Goal: Information Seeking & Learning: Find specific page/section

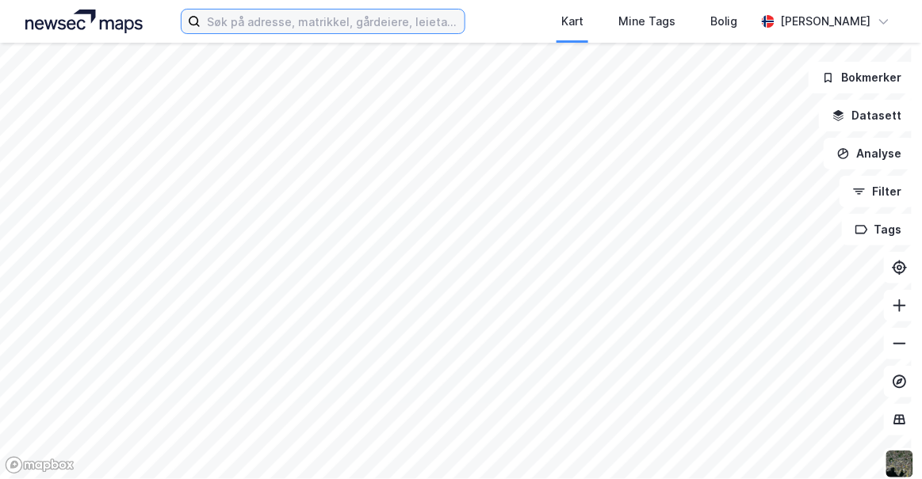
click at [342, 26] on input at bounding box center [332, 22] width 263 height 24
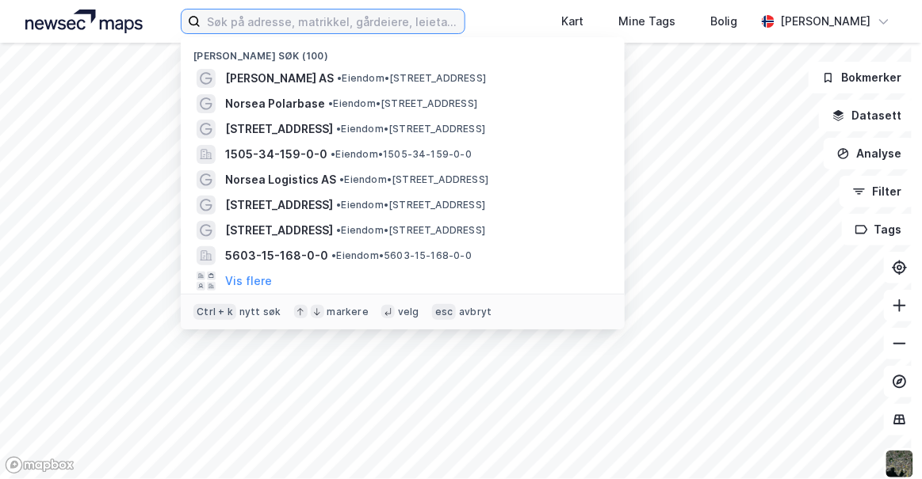
paste input "Orvikan Eiendom"
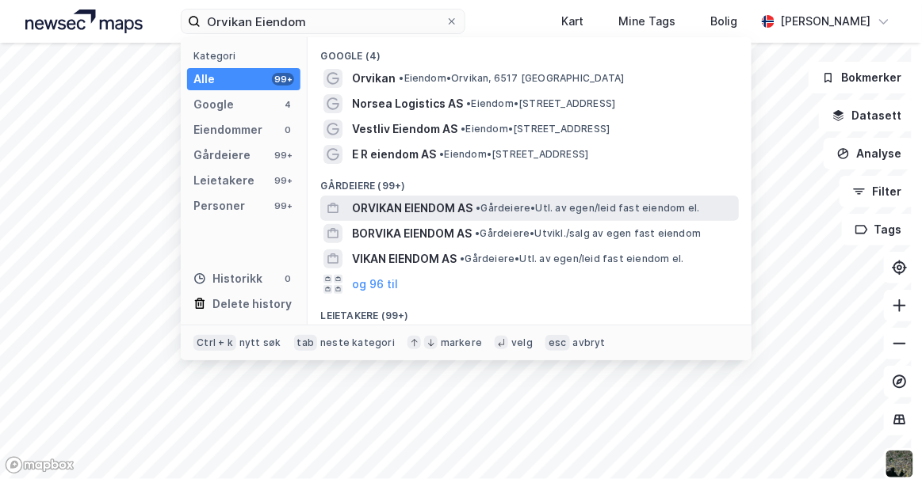
click at [401, 205] on span "ORVIKAN EIENDOM AS" at bounding box center [412, 208] width 120 height 19
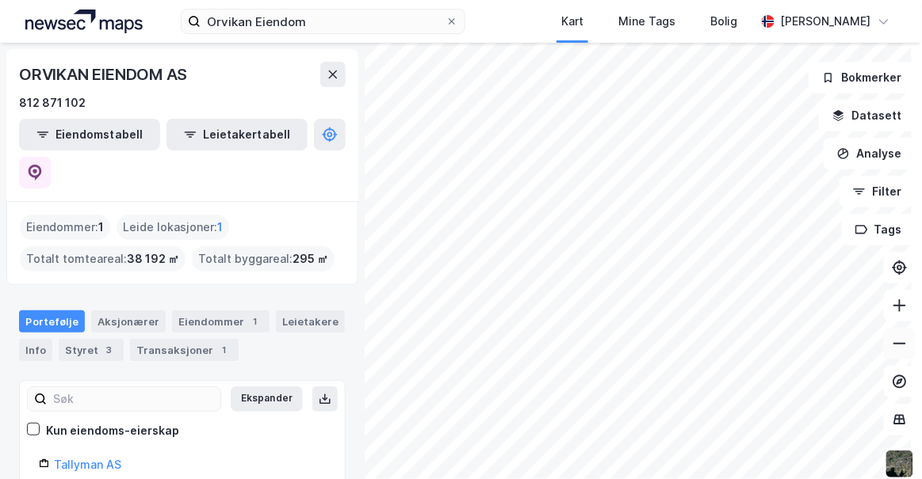
click at [893, 343] on icon at bounding box center [899, 344] width 13 height 2
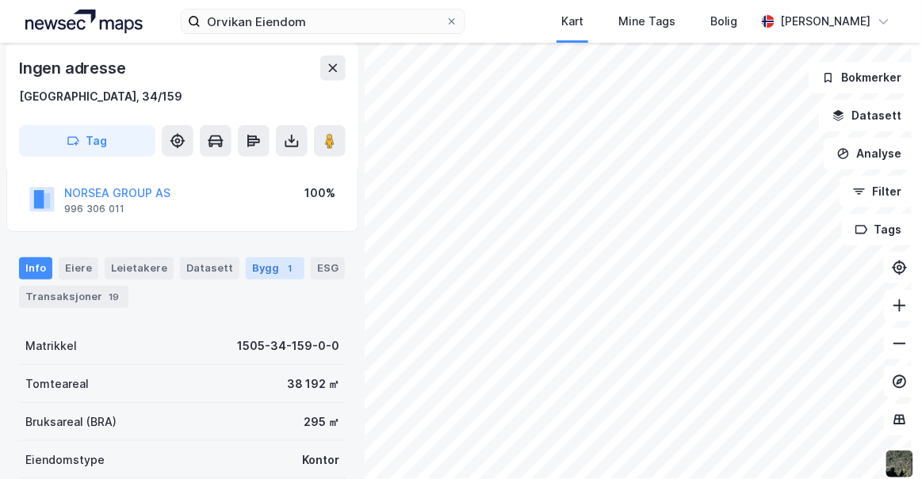
scroll to position [135, 0]
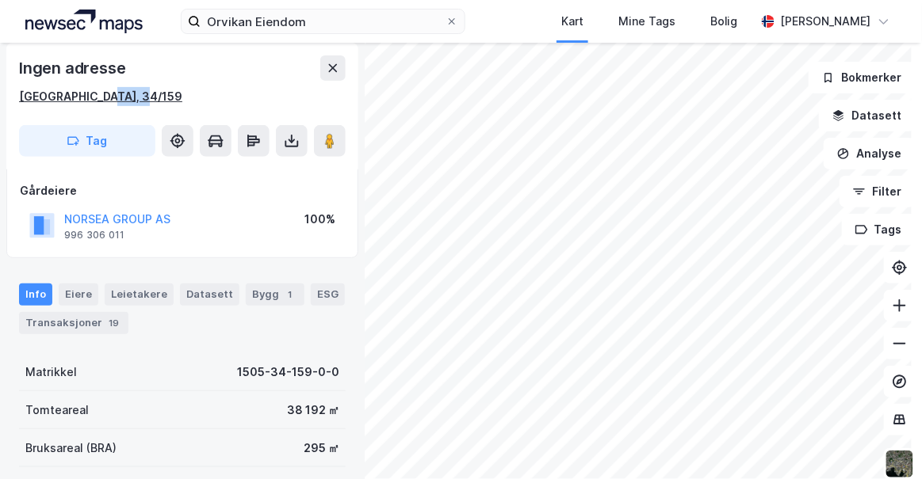
drag, startPoint x: 156, startPoint y: 102, endPoint x: 94, endPoint y: 97, distance: 62.9
click at [94, 97] on div "[GEOGRAPHIC_DATA], 34/159" at bounding box center [182, 96] width 327 height 19
copy div "34/159"
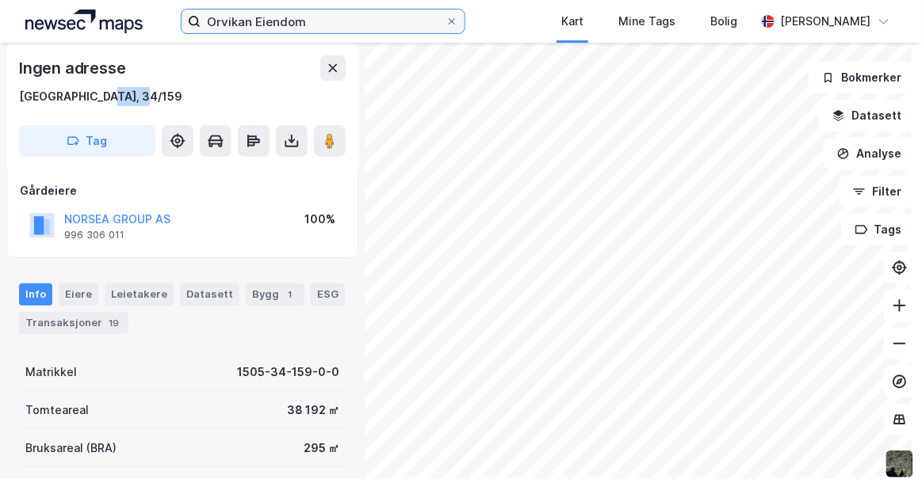
click at [237, 17] on input "Orvikan Eiendom" at bounding box center [323, 22] width 244 height 24
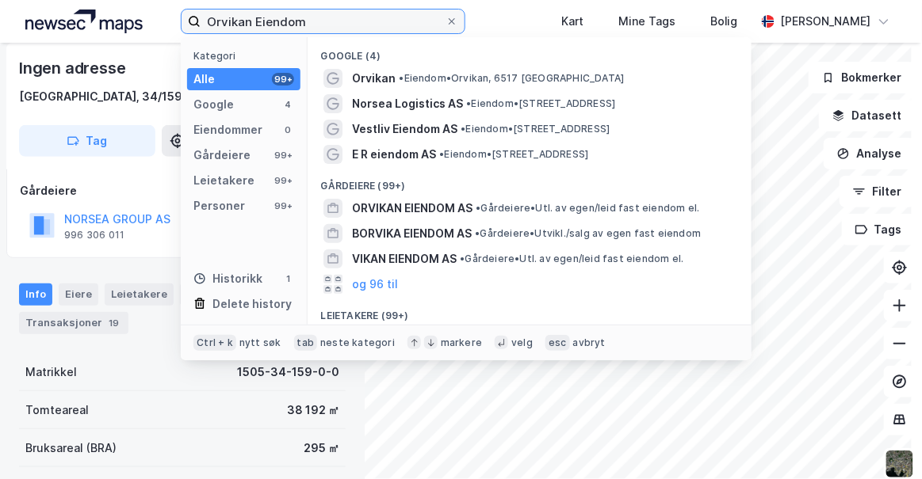
click at [237, 17] on input "Orvikan Eiendom" at bounding box center [323, 22] width 244 height 24
paste input "magata 104"
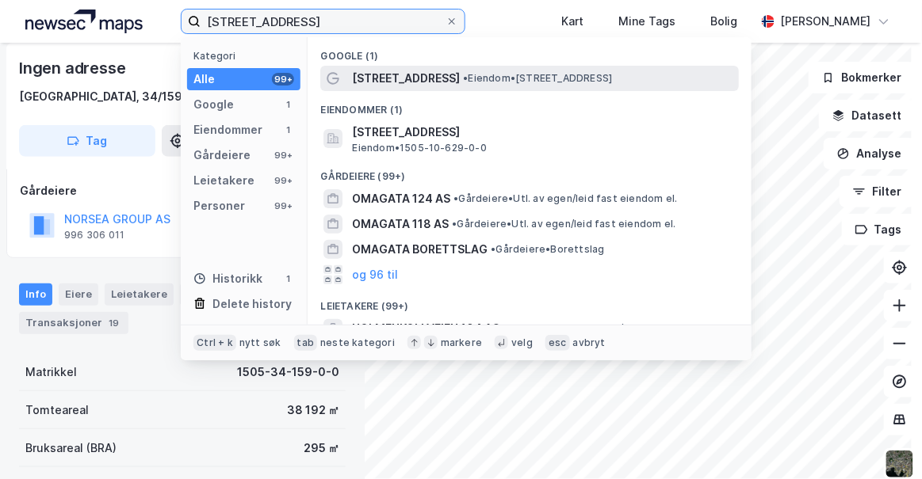
type input "[STREET_ADDRESS]"
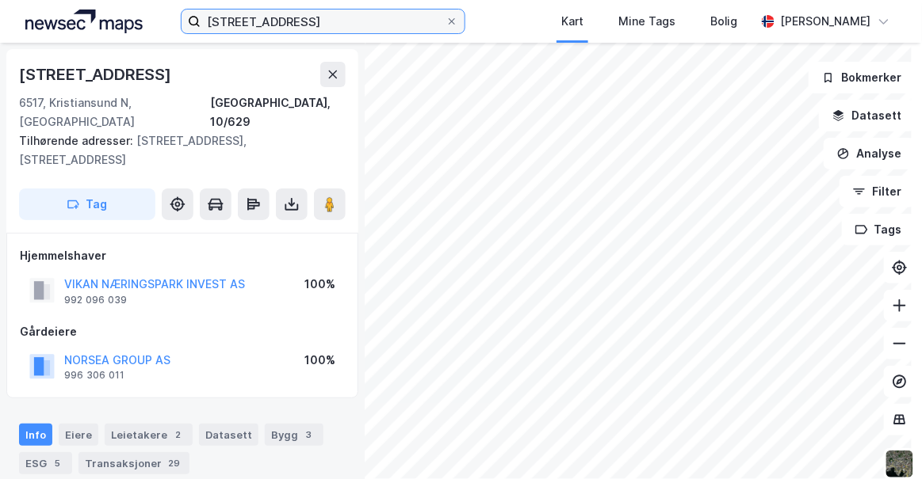
scroll to position [135, 0]
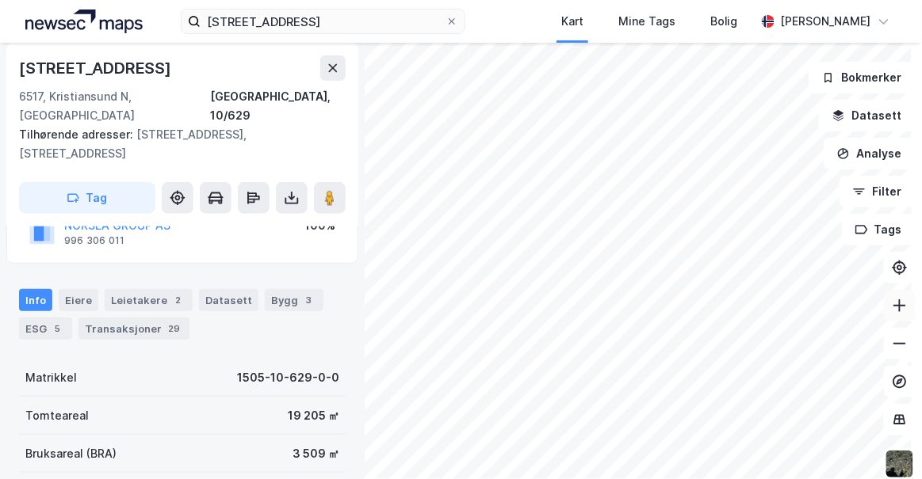
click at [895, 309] on icon at bounding box center [900, 306] width 16 height 16
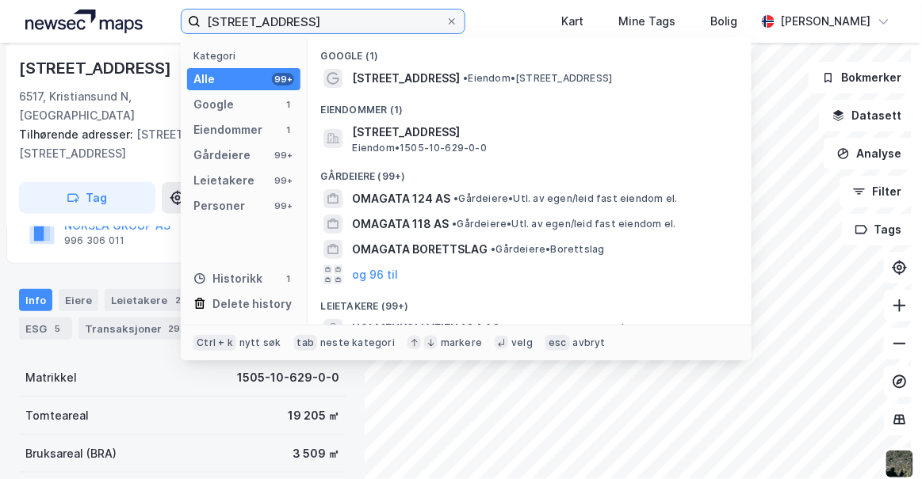
click at [277, 13] on input "[STREET_ADDRESS]" at bounding box center [323, 22] width 244 height 24
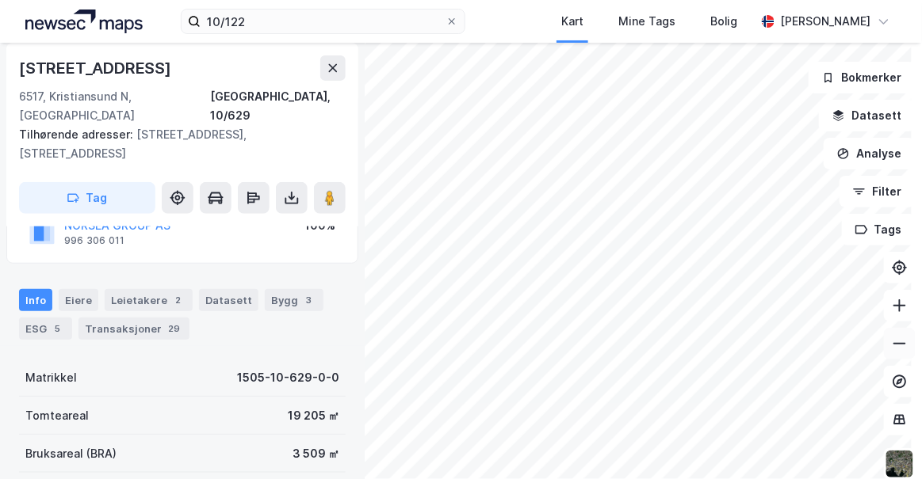
click at [902, 346] on button at bounding box center [900, 344] width 32 height 32
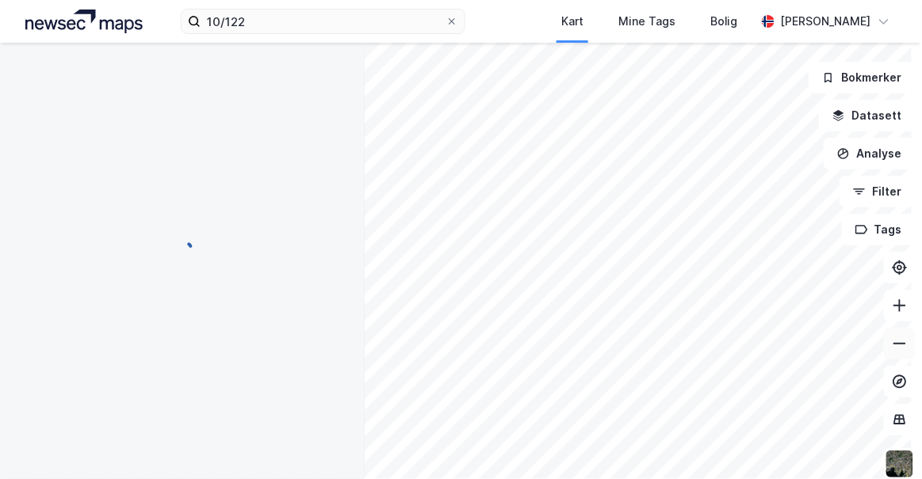
scroll to position [135, 0]
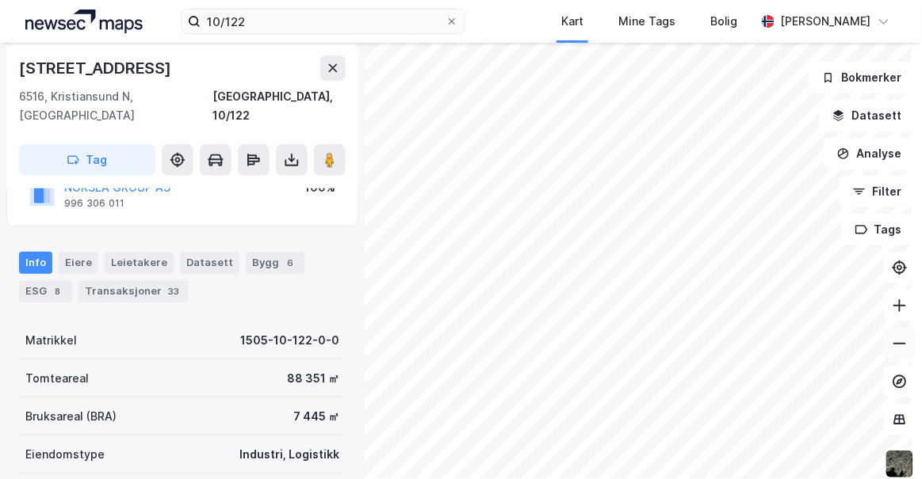
scroll to position [135, 0]
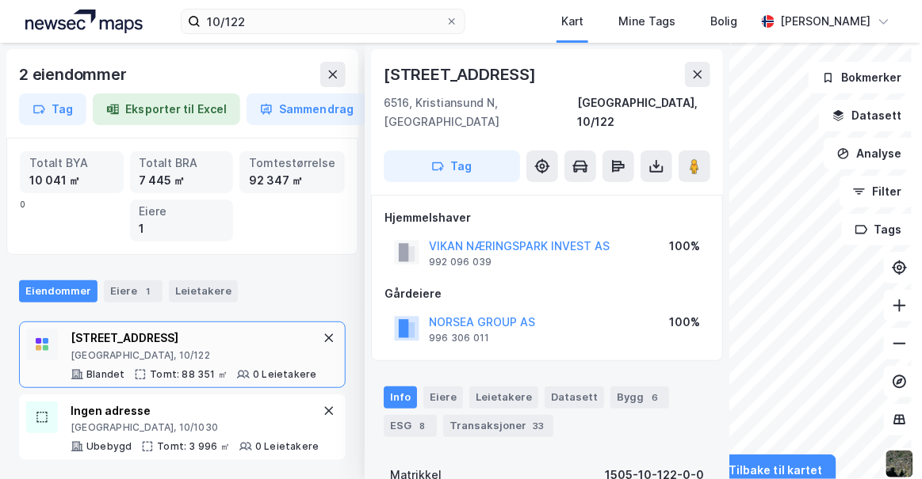
scroll to position [135, 0]
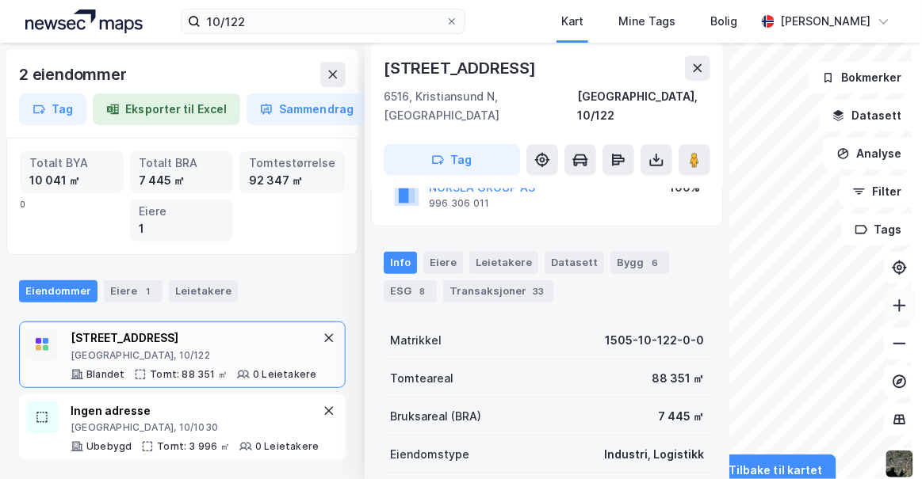
click at [896, 306] on icon at bounding box center [900, 306] width 16 height 16
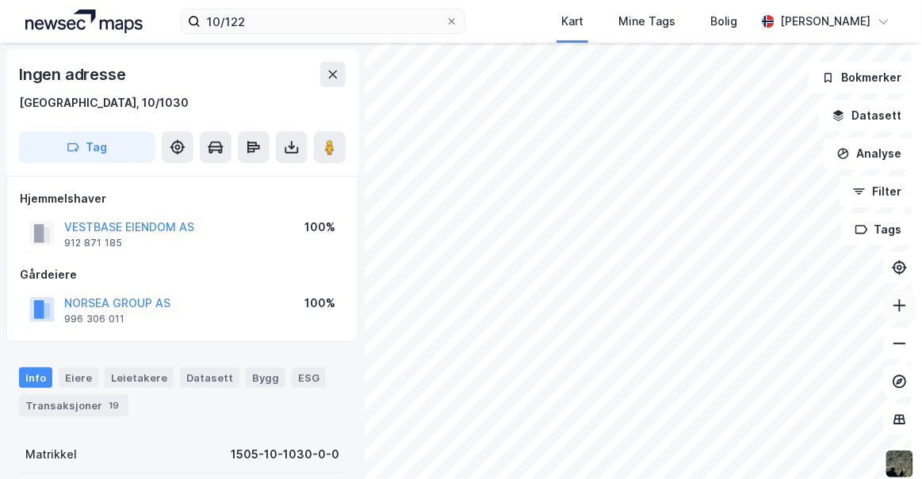
scroll to position [135, 0]
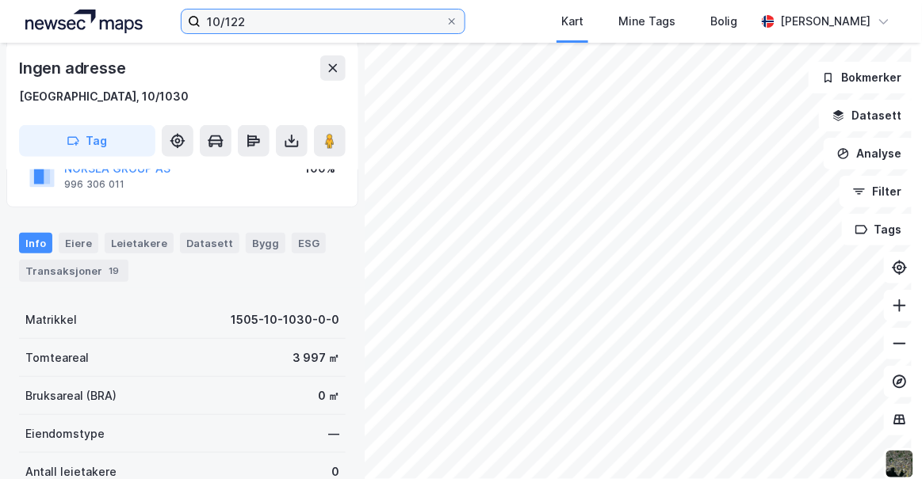
click at [288, 23] on input "10/122" at bounding box center [323, 22] width 244 height 24
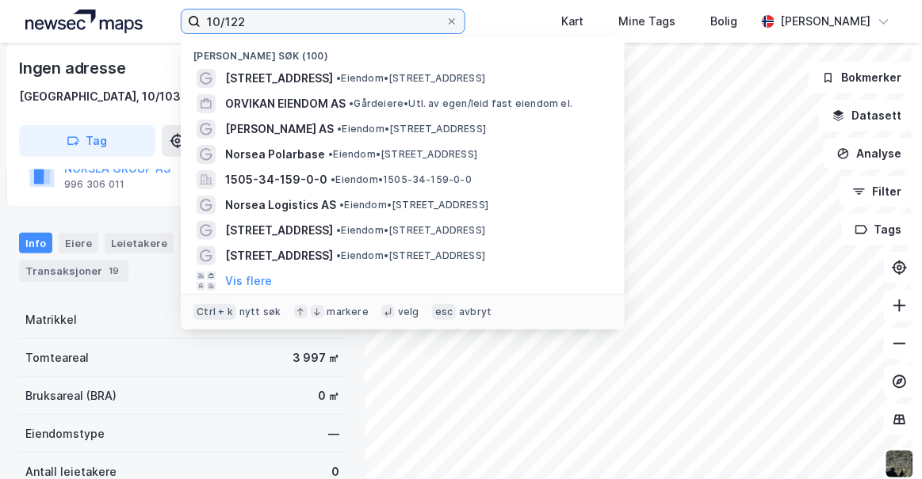
click at [288, 23] on input "10/122" at bounding box center [323, 22] width 244 height 24
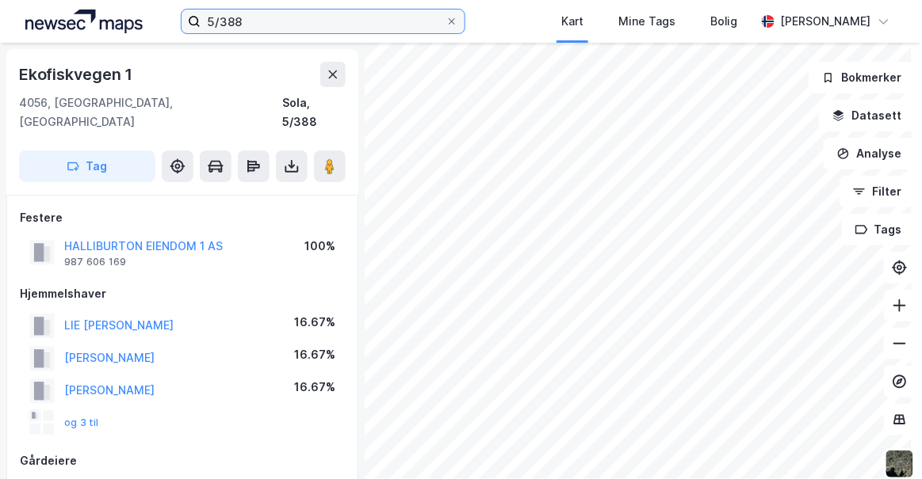
click at [252, 25] on input "5/388" at bounding box center [323, 22] width 244 height 24
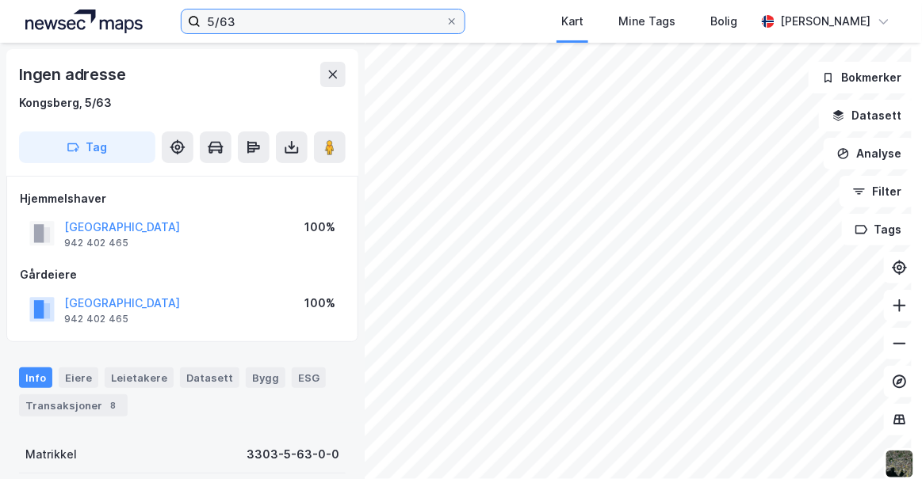
scroll to position [14, 0]
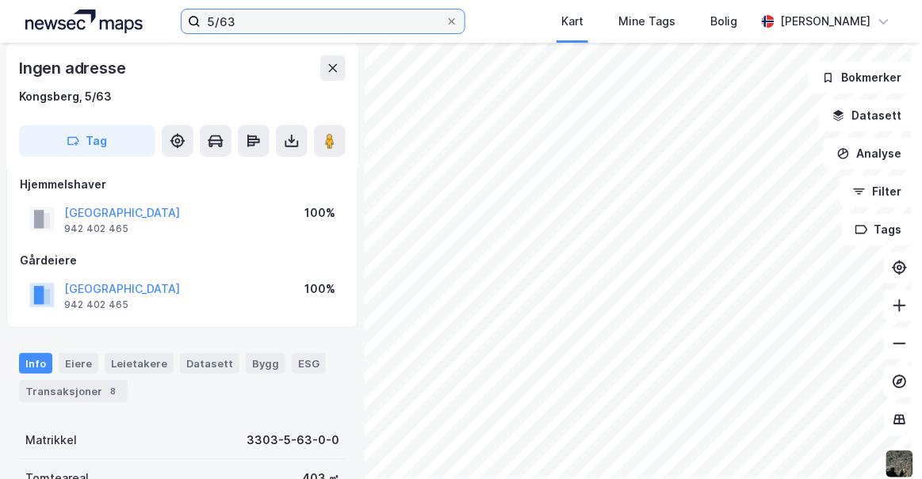
click at [262, 22] on input "5/63" at bounding box center [323, 22] width 244 height 24
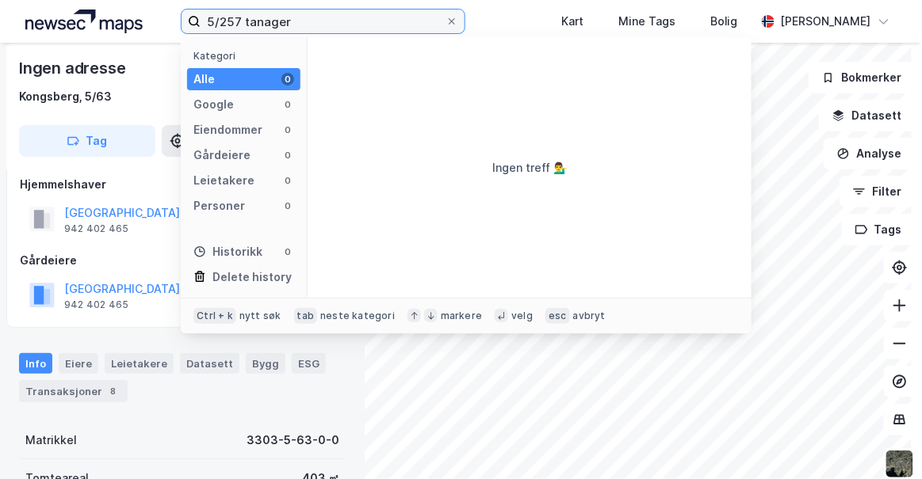
click at [306, 29] on input "5/257 tanager" at bounding box center [323, 22] width 244 height 24
drag, startPoint x: 223, startPoint y: 22, endPoint x: 353, endPoint y: 8, distance: 131.5
click at [353, 9] on label "5/257 tananger" at bounding box center [323, 21] width 284 height 25
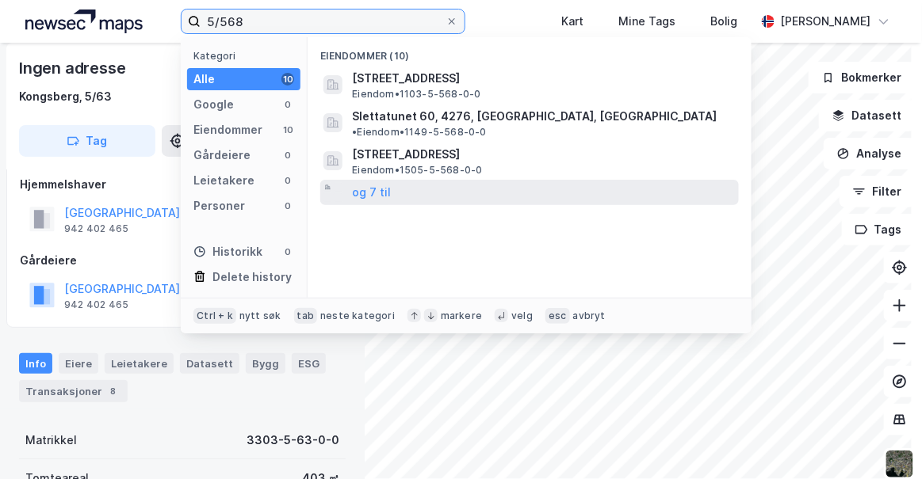
type input "5/568"
click at [400, 180] on div "og 7 til" at bounding box center [529, 192] width 418 height 25
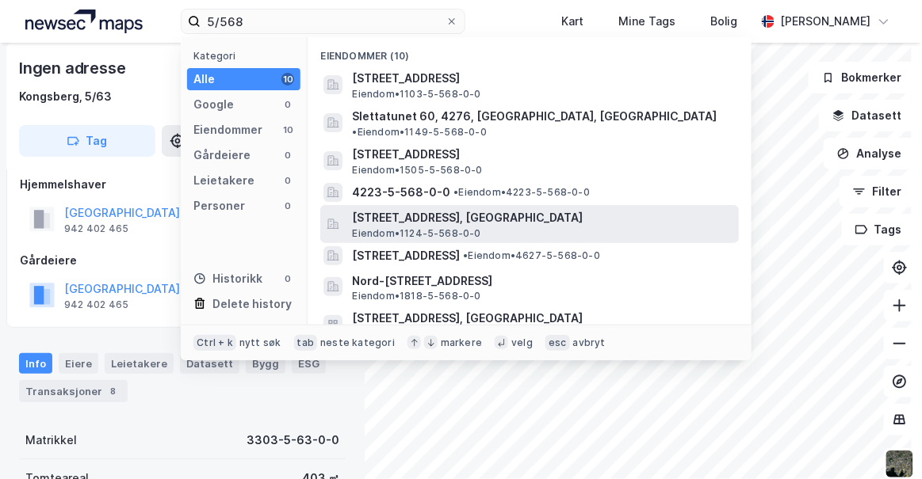
click at [472, 240] on div "Skibmannsvegen 2C, 4056, [GEOGRAPHIC_DATA], SOLA Eiendom • 1124-5-568-0-0" at bounding box center [529, 224] width 418 height 38
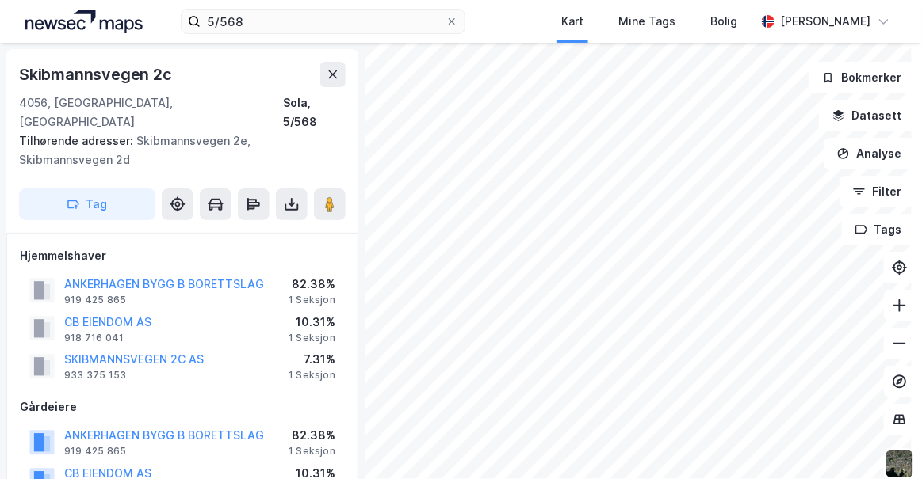
scroll to position [14, 0]
